Goal: Task Accomplishment & Management: Manage account settings

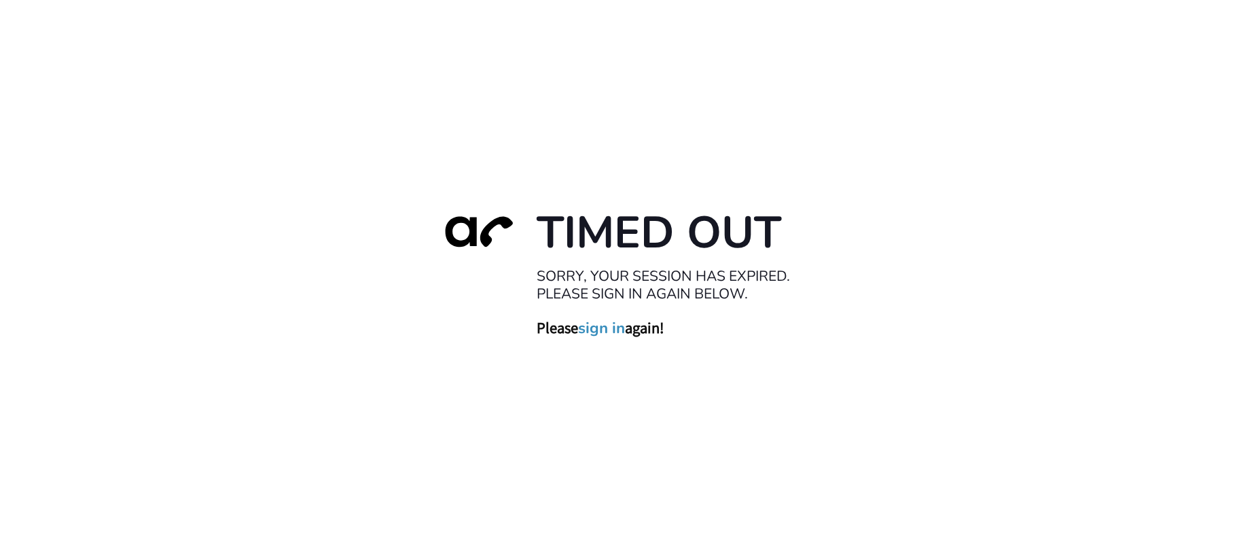
click at [591, 326] on link "sign in" at bounding box center [602, 327] width 47 height 19
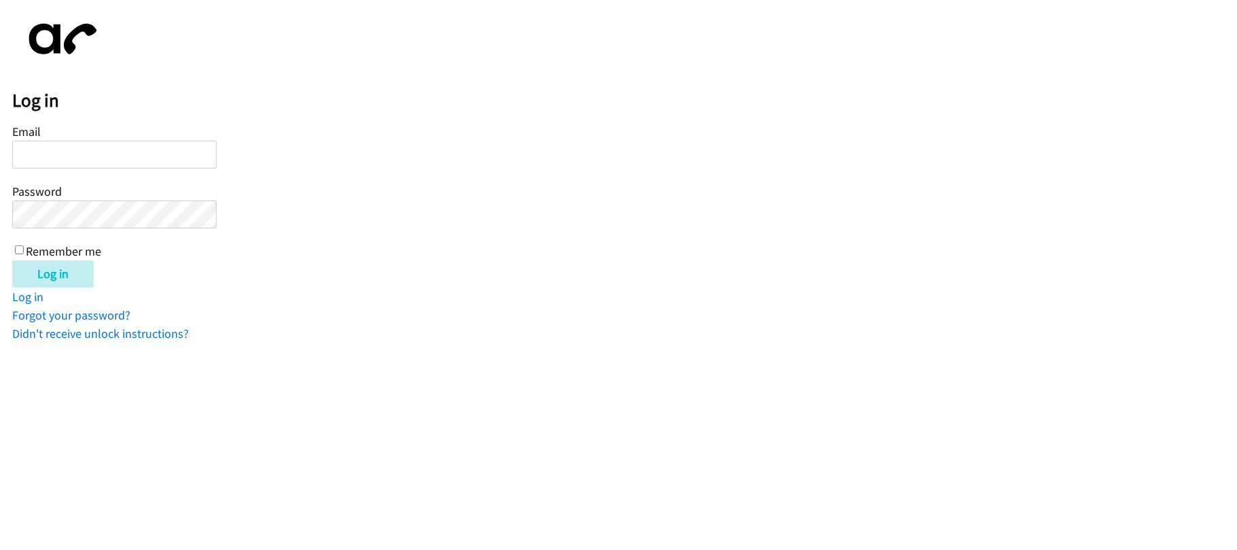
drag, startPoint x: 22, startPoint y: 152, endPoint x: 39, endPoint y: 155, distance: 17.2
click at [23, 152] on input "Email" at bounding box center [114, 155] width 205 height 28
click at [39, 155] on input "Email" at bounding box center [114, 155] width 205 height 28
type input "[EMAIL_ADDRESS][DOMAIN_NAME]"
click at [12, 260] on input "Log in" at bounding box center [53, 273] width 82 height 27
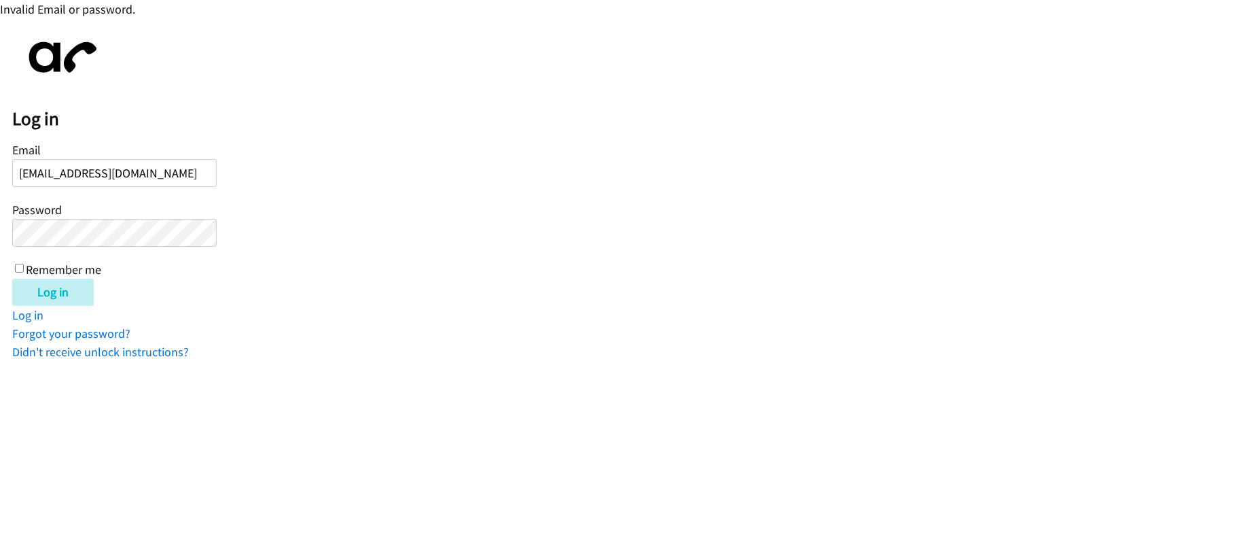
click at [12, 279] on input "Log in" at bounding box center [53, 292] width 82 height 27
